Goal: Check status: Check status

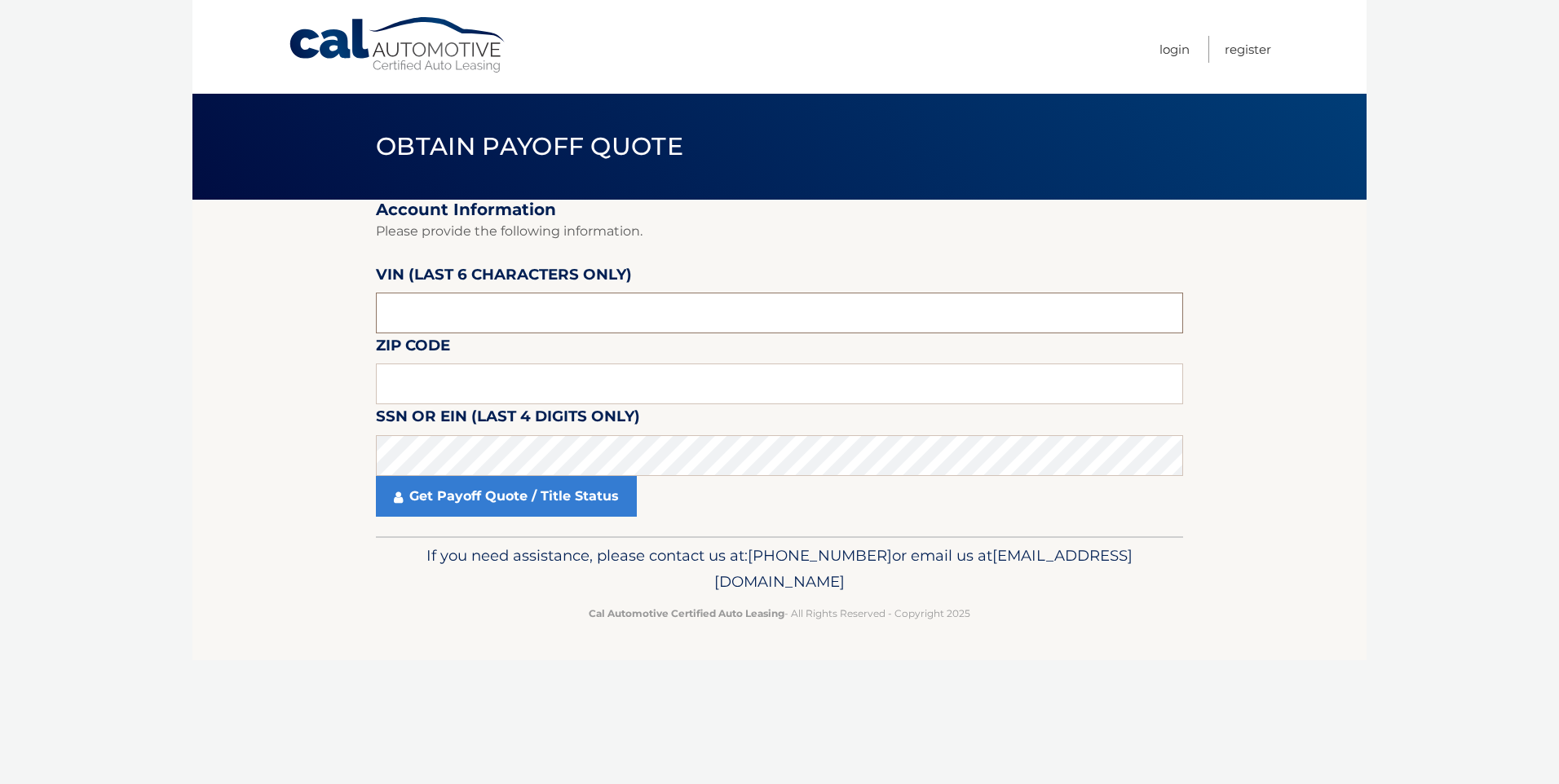
click at [594, 324] on input "text" at bounding box center [780, 313] width 807 height 41
click at [560, 321] on input "text" at bounding box center [780, 313] width 807 height 41
click at [473, 306] on input "text" at bounding box center [780, 313] width 807 height 41
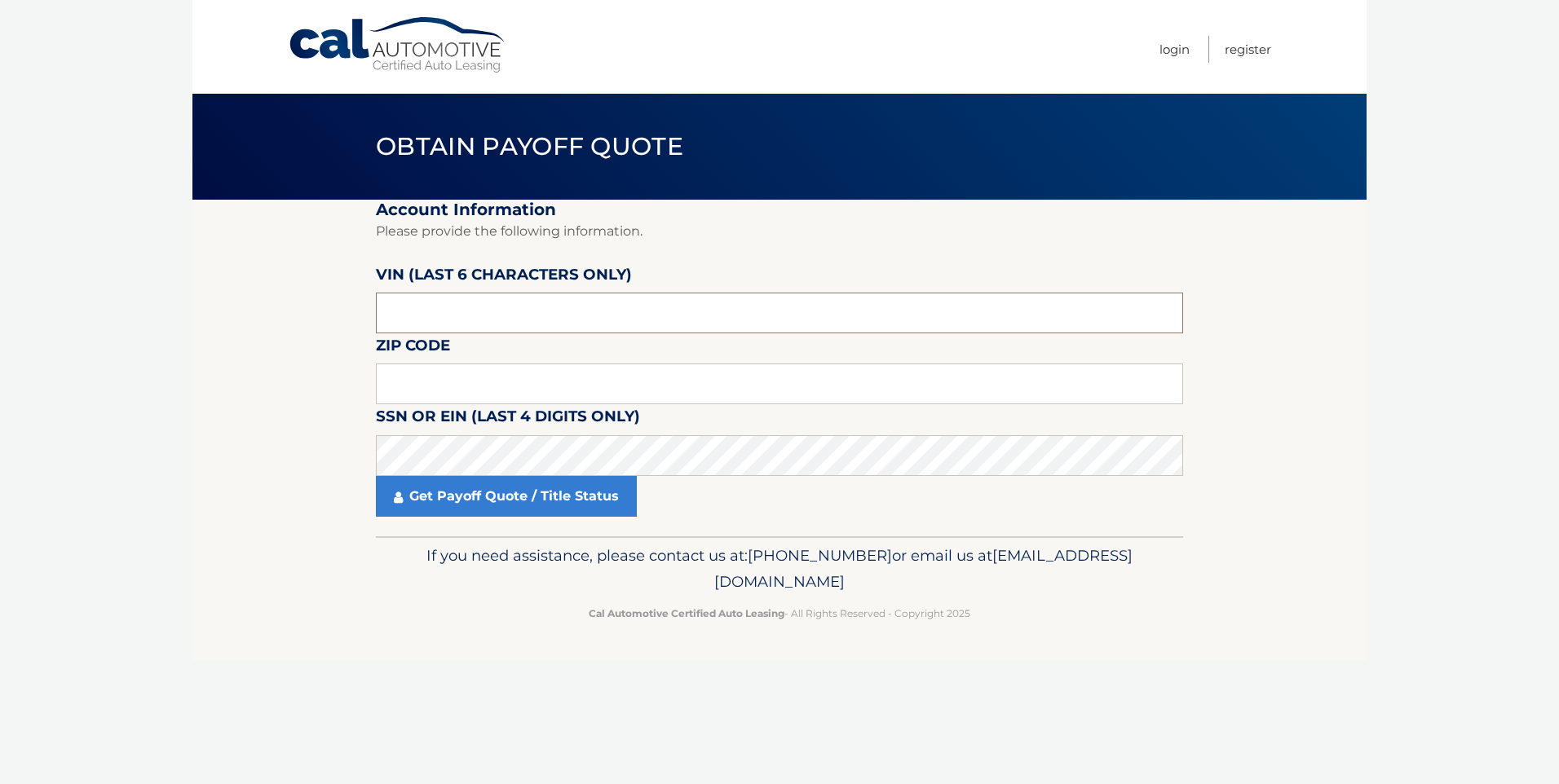
click at [473, 306] on input "text" at bounding box center [780, 313] width 807 height 41
type input "101316"
type input "11780"
click at [614, 433] on label "SSN or EIN (last 4 digits only)" at bounding box center [508, 419] width 264 height 30
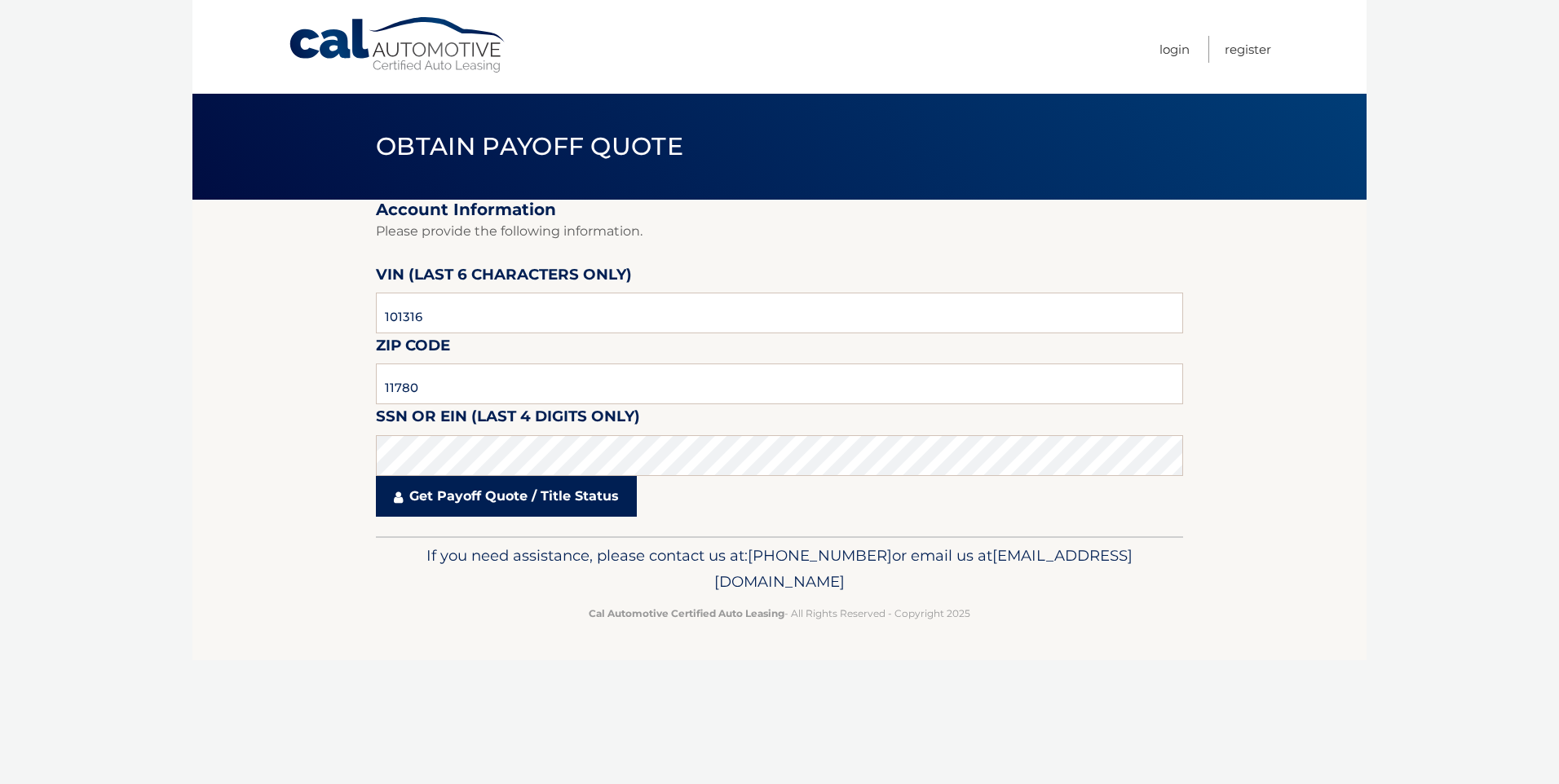
click at [616, 494] on link "Get Payoff Quote / Title Status" at bounding box center [507, 496] width 261 height 41
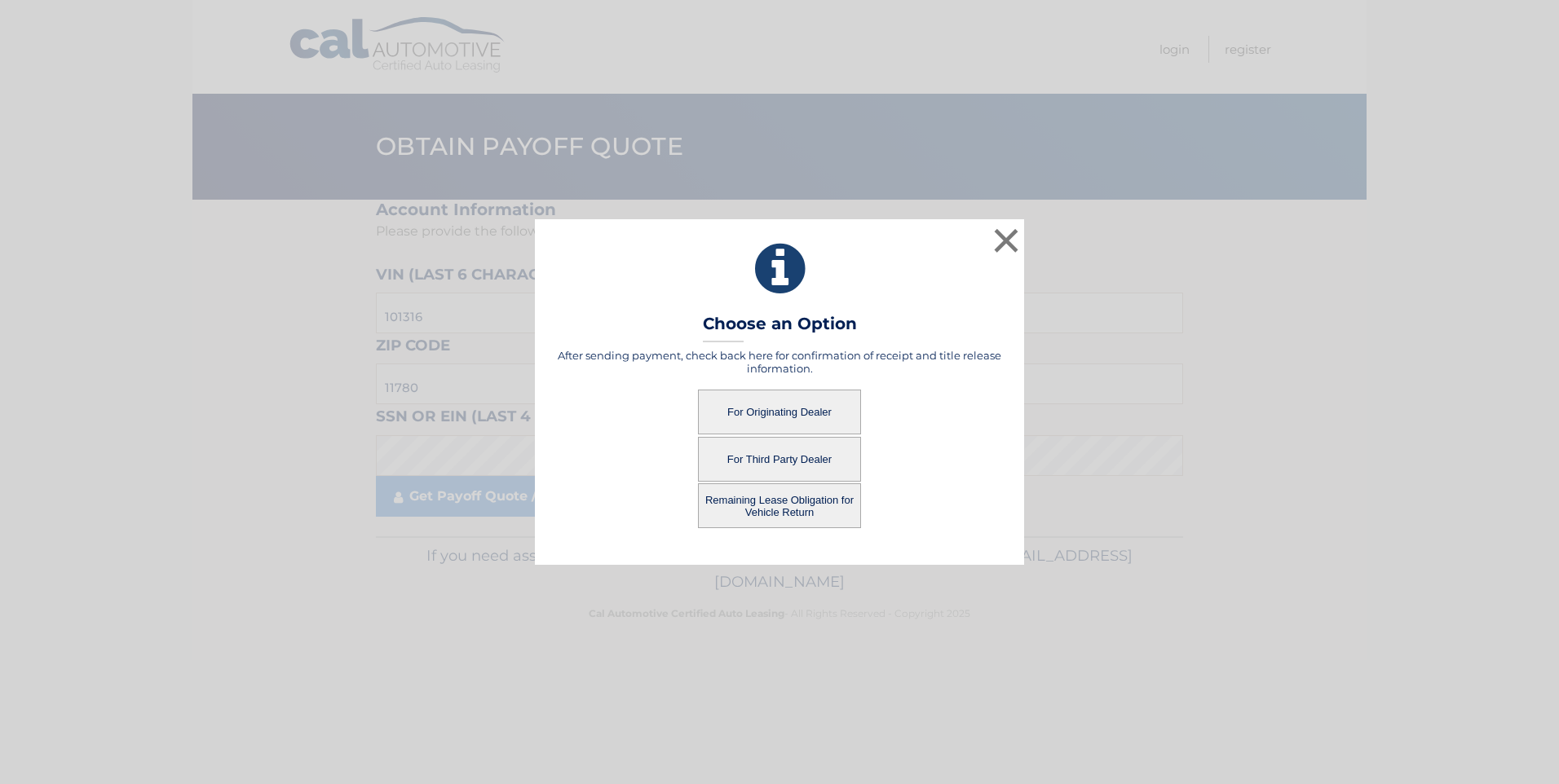
click at [775, 406] on button "For Originating Dealer" at bounding box center [780, 412] width 163 height 45
click at [793, 412] on button "For Originating Dealer" at bounding box center [780, 412] width 163 height 45
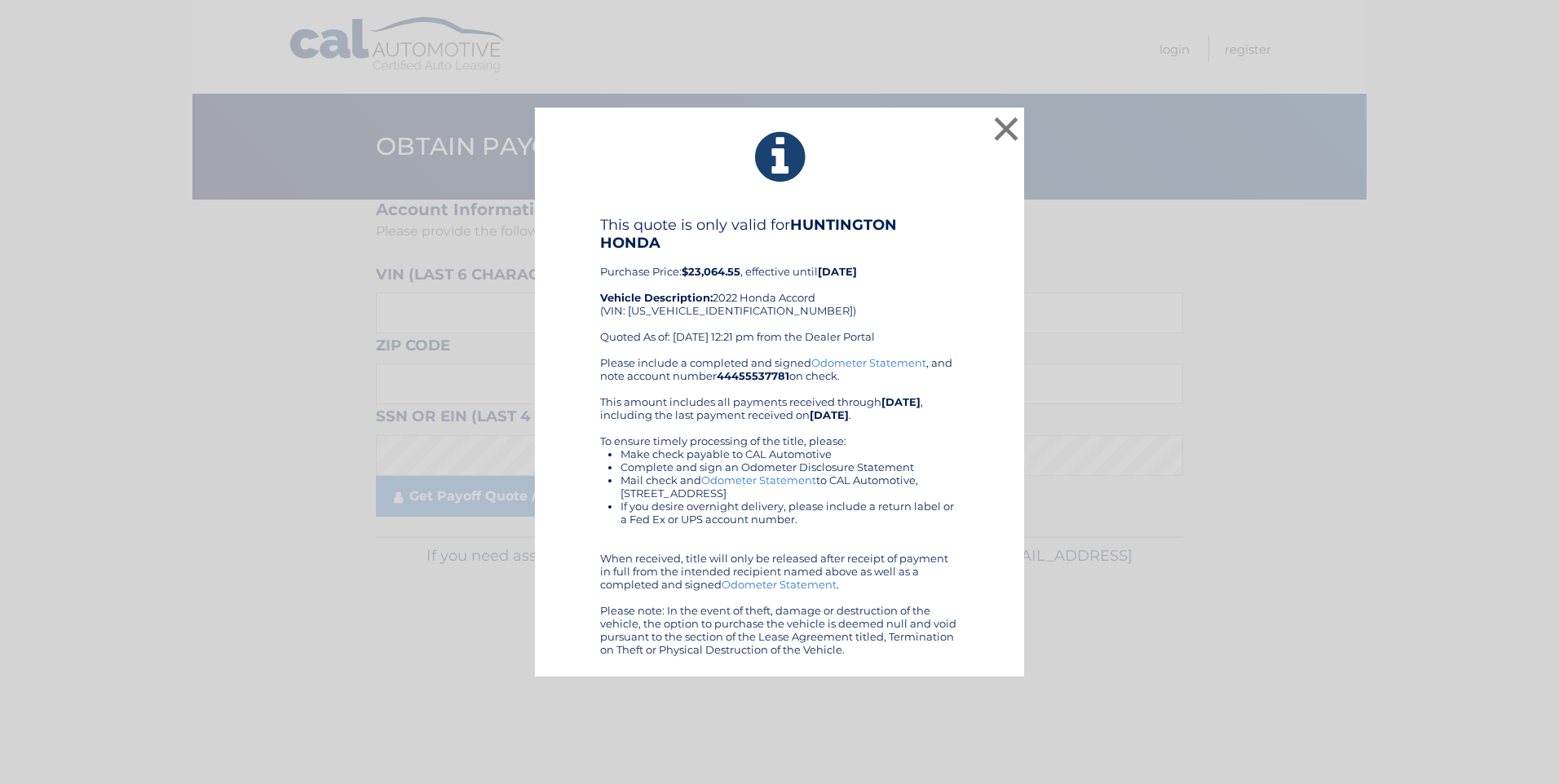
drag, startPoint x: 554, startPoint y: 123, endPoint x: 933, endPoint y: 670, distance: 665.5
click at [980, 678] on div "× This quote is only valid for HUNTINGTON HONDA Purchase Price: $23,064.55 , ef…" at bounding box center [780, 392] width 1559 height 784
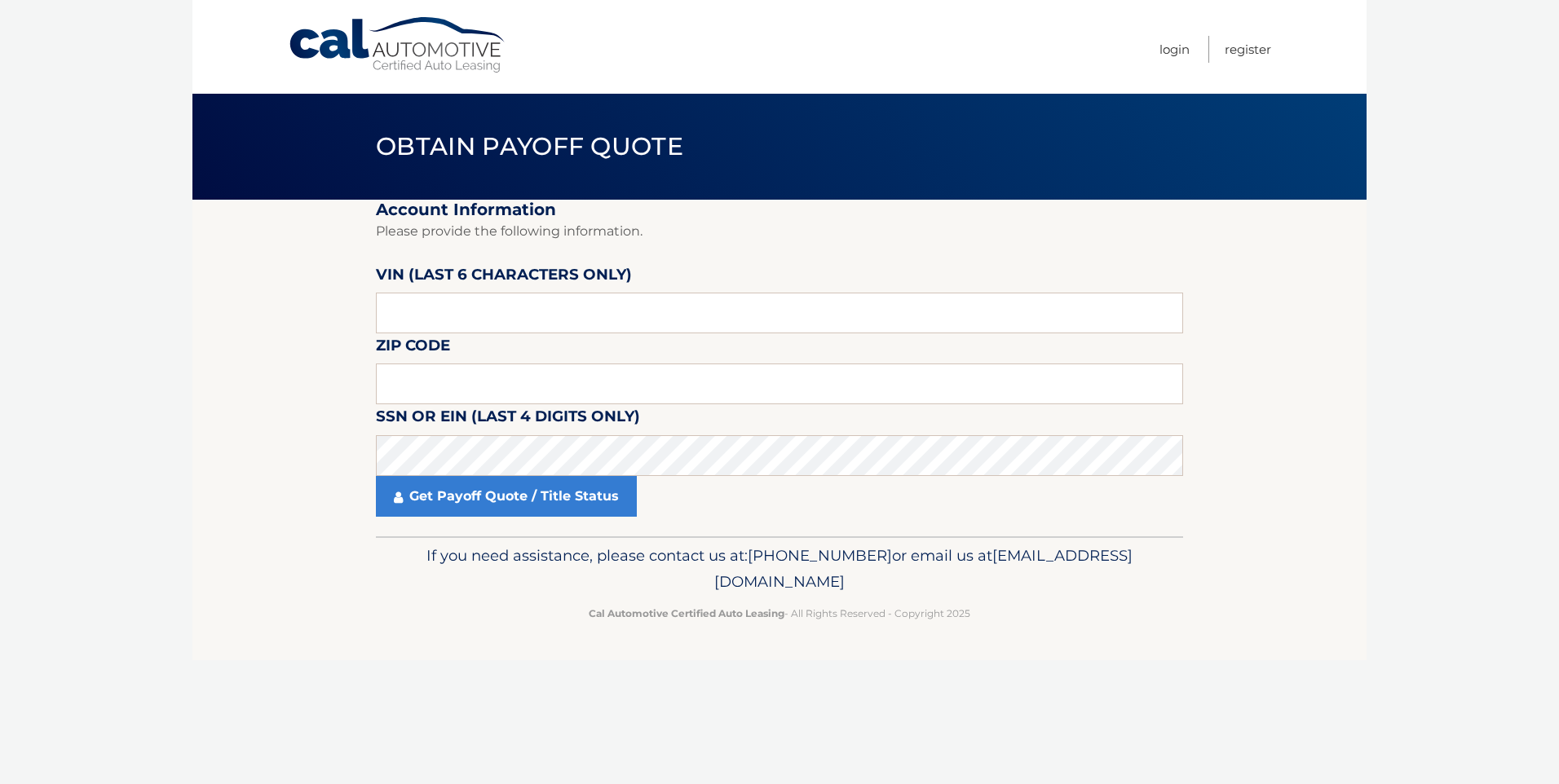
click at [1435, 224] on body "Cal Automotive Menu Login Register Obtain Payoff Quote" at bounding box center [780, 392] width 1559 height 784
